Goal: Check status: Check status

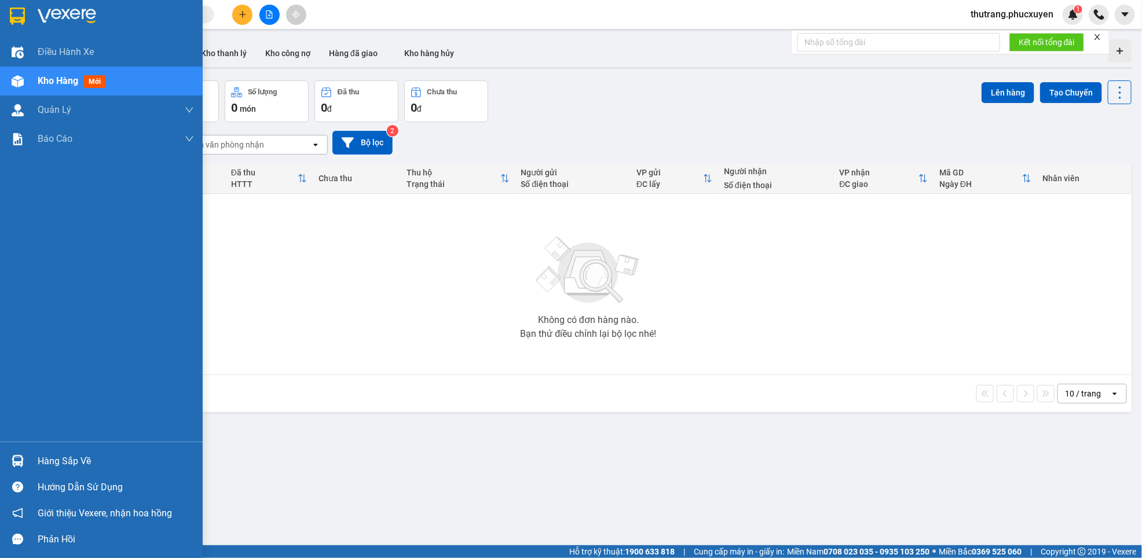
click at [57, 468] on div "Hàng sắp về" at bounding box center [116, 461] width 156 height 17
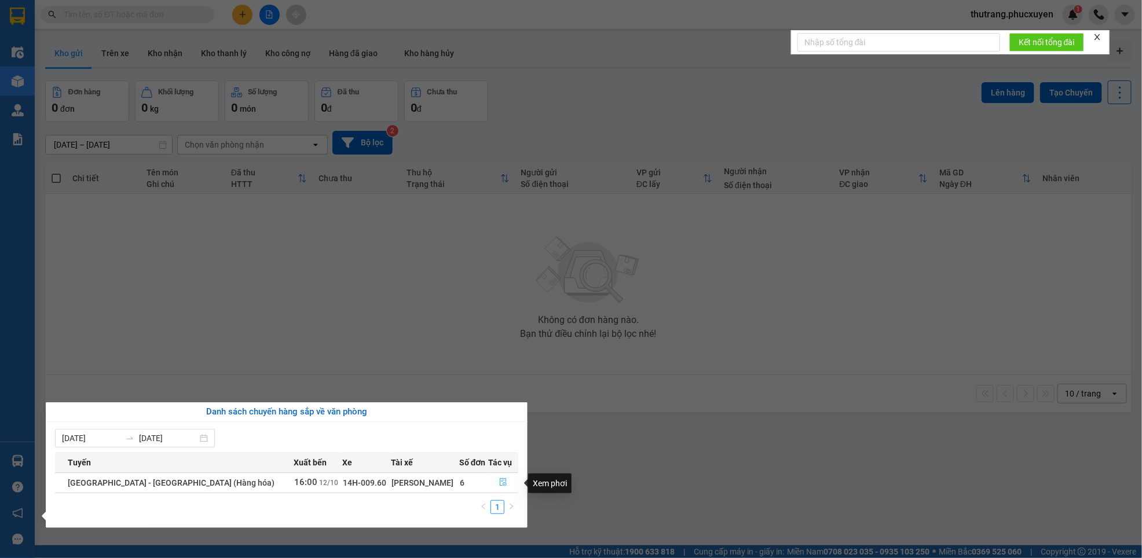
click at [500, 482] on icon "file-done" at bounding box center [503, 483] width 7 height 8
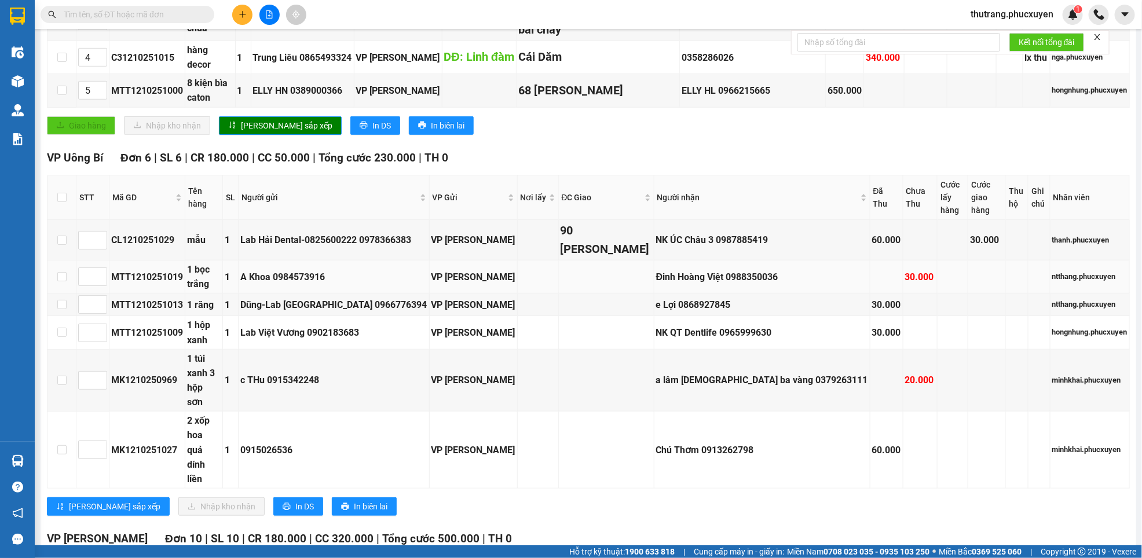
scroll to position [347, 0]
